Goal: Information Seeking & Learning: Learn about a topic

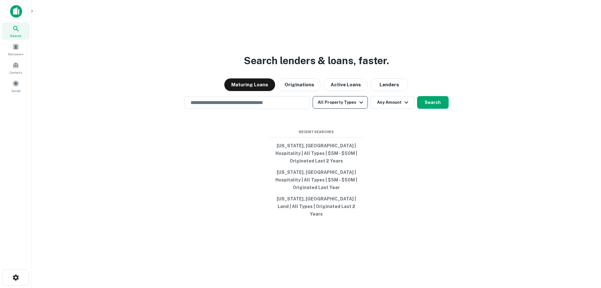
click at [348, 109] on button "All Property Types" at bounding box center [340, 102] width 55 height 13
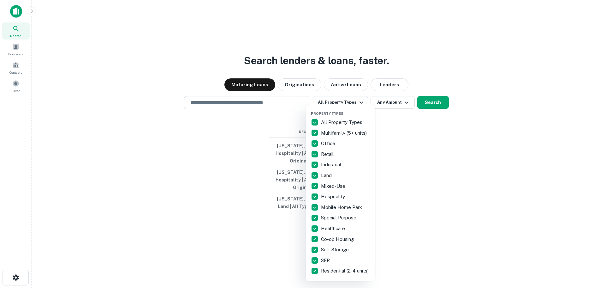
click at [336, 122] on p "All Property Types" at bounding box center [342, 122] width 43 height 8
click at [332, 197] on p "Hospitality" at bounding box center [333, 197] width 25 height 8
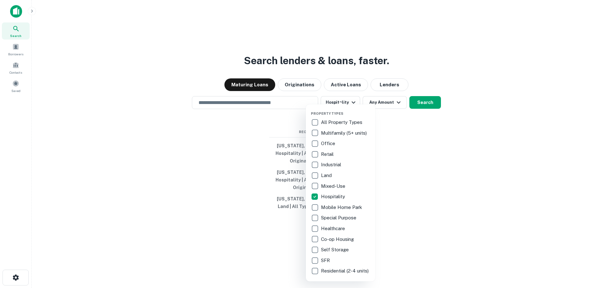
click at [270, 117] on div at bounding box center [303, 144] width 606 height 288
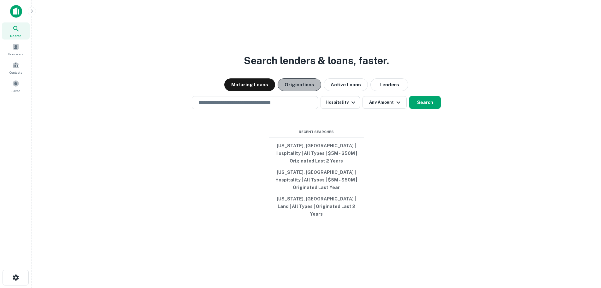
click at [292, 91] on button "Originations" at bounding box center [300, 84] width 44 height 13
click at [306, 106] on input "text" at bounding box center [255, 102] width 121 height 7
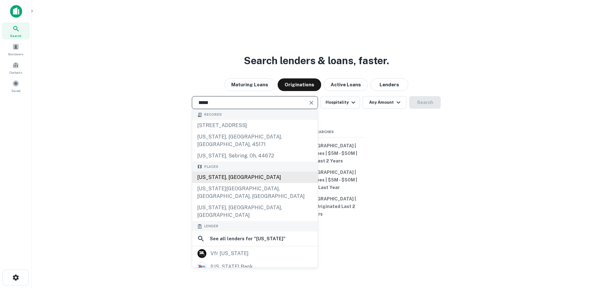
click at [212, 181] on div "[US_STATE], [GEOGRAPHIC_DATA]" at bounding box center [255, 176] width 126 height 11
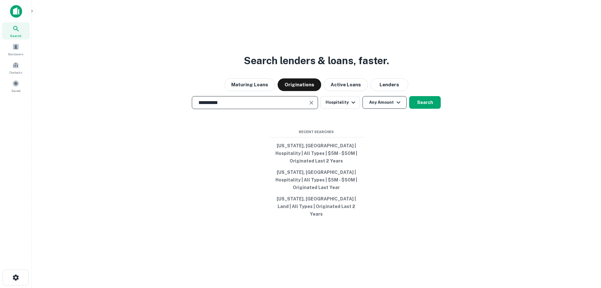
type input "**********"
click at [370, 109] on button "Any Amount" at bounding box center [385, 102] width 44 height 13
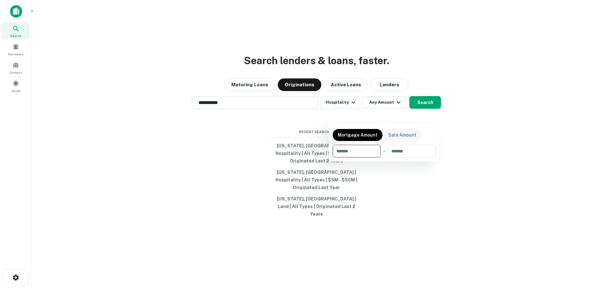
click at [358, 156] on input "number" at bounding box center [355, 151] width 44 height 13
type input "*******"
type input "********"
click at [437, 115] on div at bounding box center [303, 144] width 606 height 288
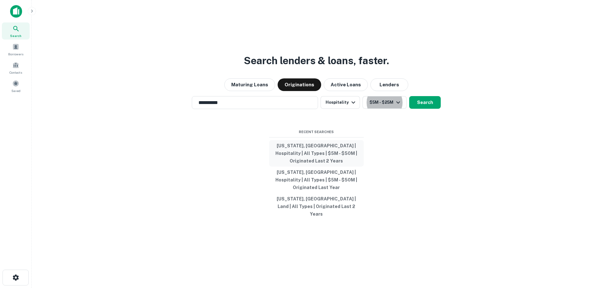
click at [338, 157] on button "[US_STATE], [GEOGRAPHIC_DATA] | Hospitality | All Types | $5M - $50M | Originat…" at bounding box center [316, 153] width 95 height 27
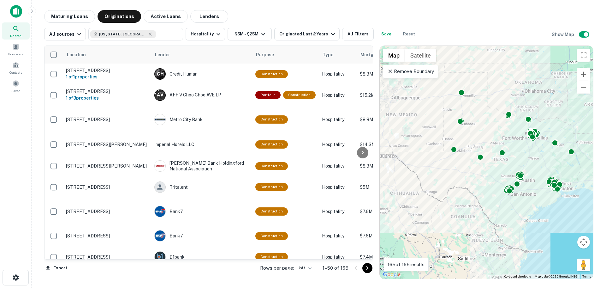
click at [440, 10] on div "Maturing Loans Originations Active Loans Lenders" at bounding box center [318, 16] width 549 height 13
click at [350, 31] on button "All Filters" at bounding box center [358, 34] width 32 height 13
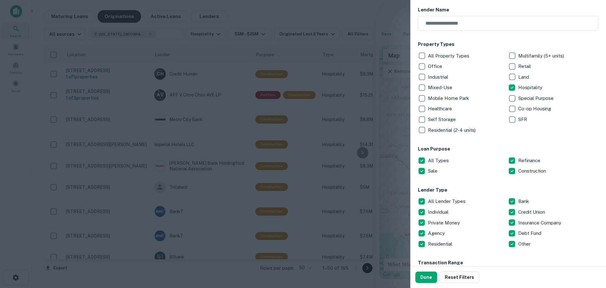
scroll to position [126, 0]
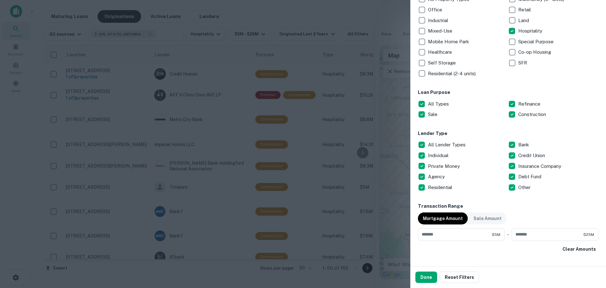
click at [445, 144] on p "All Lender Types" at bounding box center [447, 145] width 39 height 8
click at [535, 174] on p "Debt Fund" at bounding box center [530, 177] width 24 height 8
click at [430, 276] on button "Done" at bounding box center [426, 276] width 22 height 11
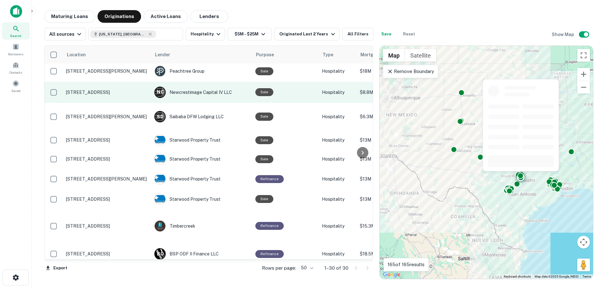
scroll to position [126, 0]
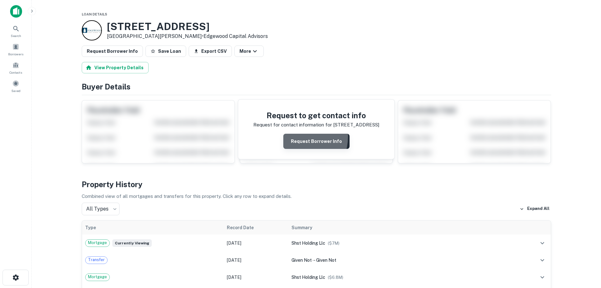
click at [297, 136] on button "Request Borrower Info" at bounding box center [316, 141] width 66 height 15
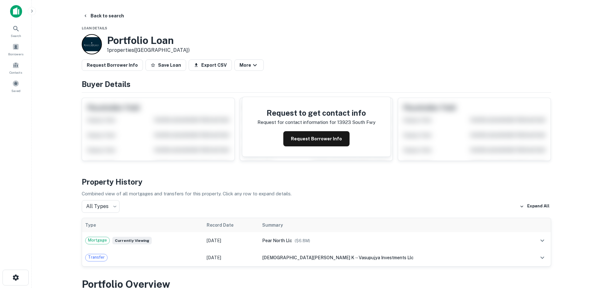
click at [91, 41] on div at bounding box center [92, 44] width 20 height 20
